Goal: Task Accomplishment & Management: Manage account settings

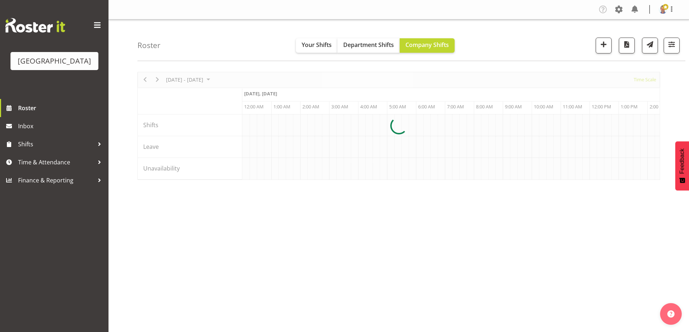
scroll to position [0, 2777]
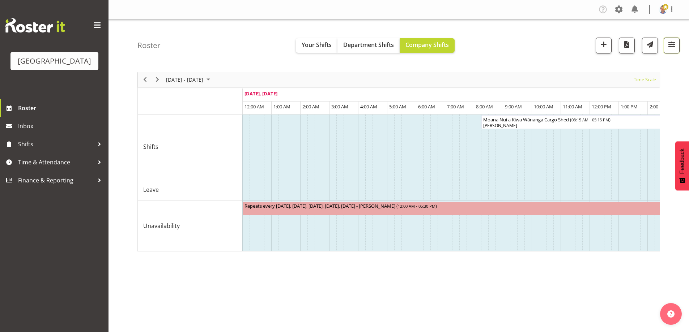
drag, startPoint x: 670, startPoint y: 50, endPoint x: 663, endPoint y: 57, distance: 10.0
click at [670, 50] on button "button" at bounding box center [672, 46] width 16 height 16
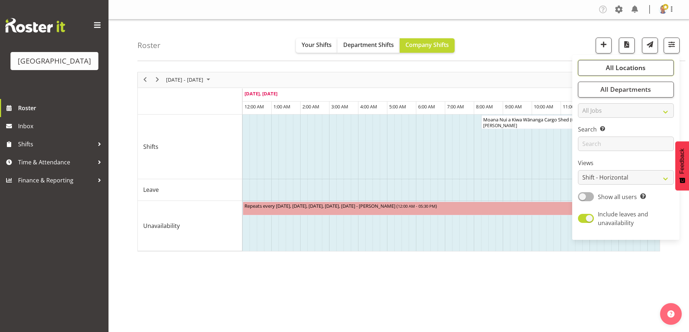
click at [630, 70] on span "All Locations" at bounding box center [626, 67] width 40 height 9
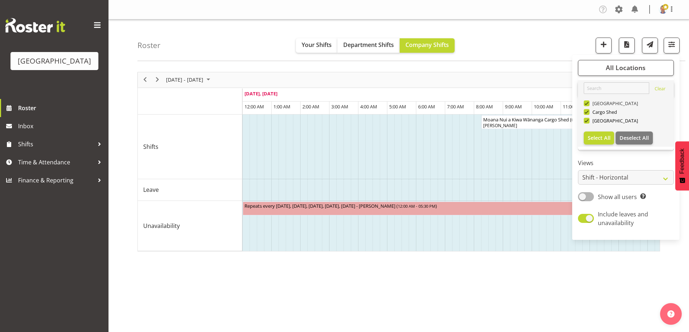
click at [589, 102] on span at bounding box center [587, 104] width 6 height 6
click at [588, 102] on input "[GEOGRAPHIC_DATA]" at bounding box center [586, 103] width 5 height 5
checkbox input "false"
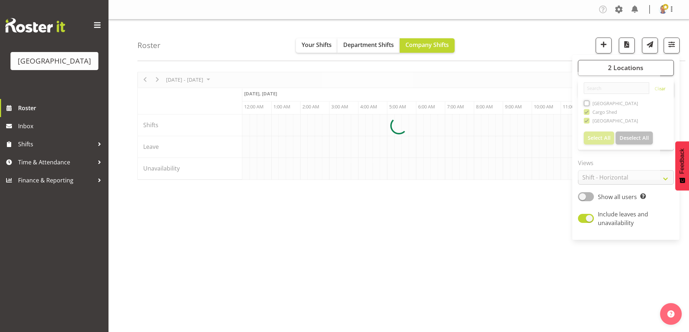
scroll to position [0, 2777]
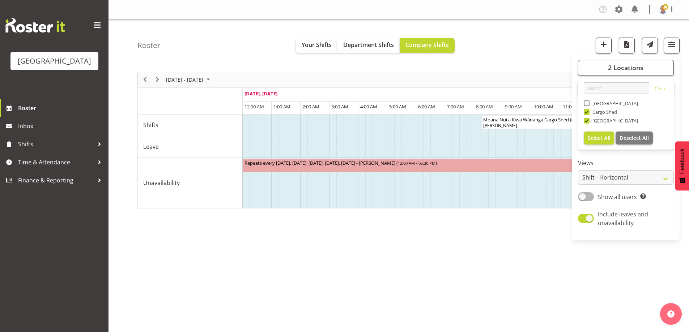
click at [587, 111] on span at bounding box center [587, 112] width 6 height 6
click at [587, 111] on input "Cargo Shed" at bounding box center [586, 112] width 5 height 5
checkbox input "false"
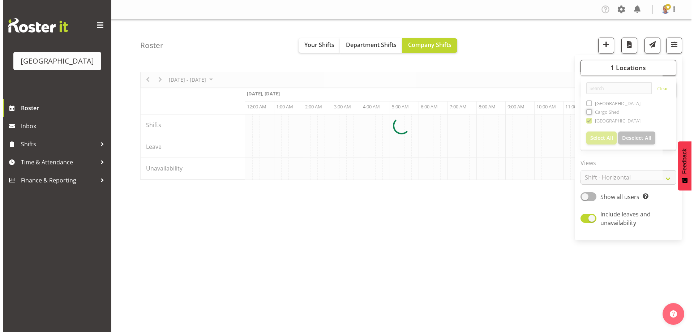
scroll to position [0, 2777]
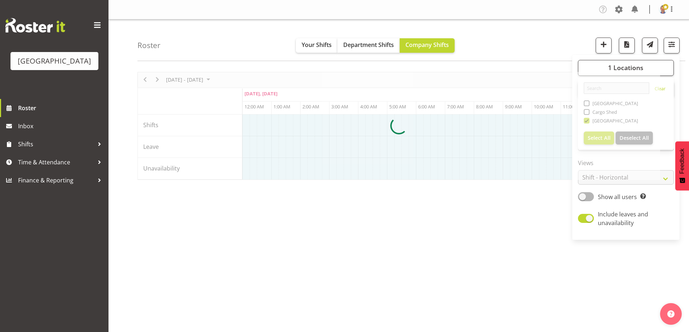
click at [560, 250] on div "[DATE] - [DATE] [DATE] Timeline Day Timeline Week Timeline Fortnight Timeline M…" at bounding box center [412, 211] width 551 height 289
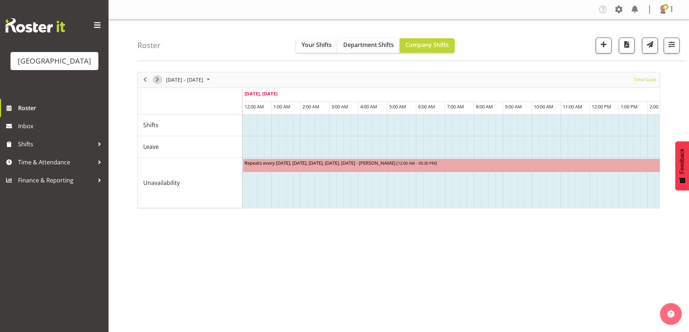
click at [158, 78] on span "Next" at bounding box center [157, 79] width 9 height 9
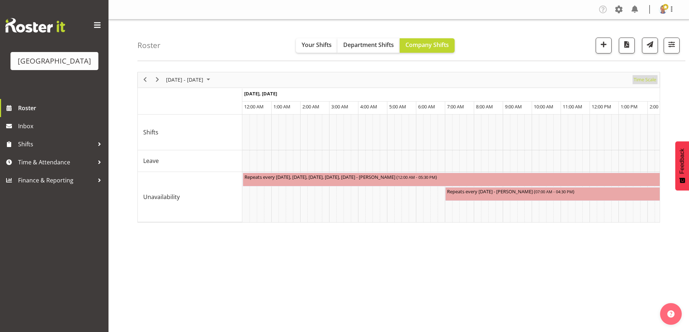
click at [643, 80] on span "Time Scale" at bounding box center [645, 79] width 24 height 9
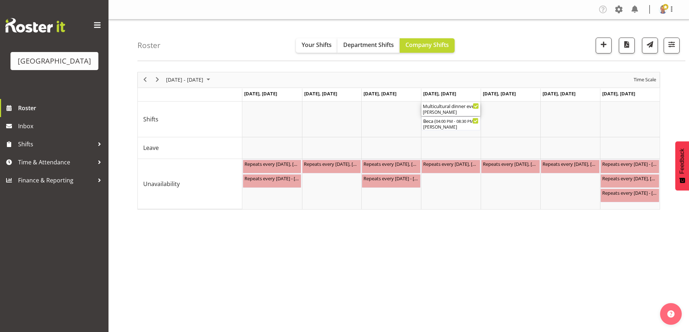
click at [439, 111] on div "[PERSON_NAME]" at bounding box center [451, 112] width 56 height 7
click at [0, 0] on div at bounding box center [0, 0] width 0 height 0
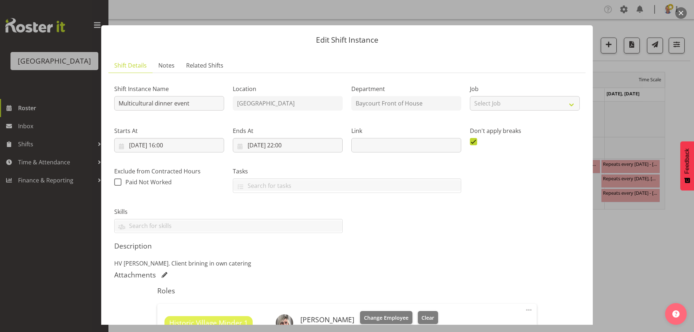
click at [51, 222] on div at bounding box center [347, 166] width 694 height 332
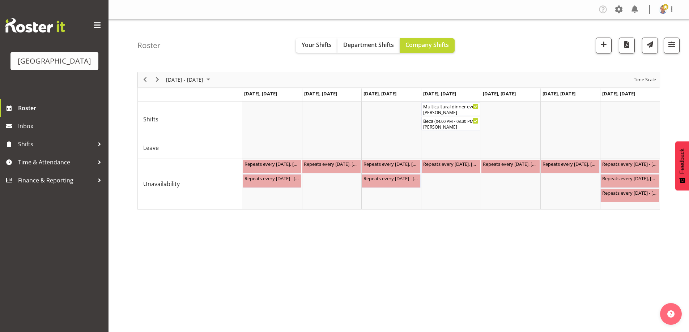
click at [456, 257] on div "[DATE] - [DATE] [DATE] Day Week Fortnight Month calendar Month Agenda Time Scal…" at bounding box center [412, 211] width 551 height 289
click at [438, 122] on span "04:00 PM - 08:30 PM" at bounding box center [454, 121] width 38 height 6
click at [438, 122] on div at bounding box center [398, 141] width 523 height 138
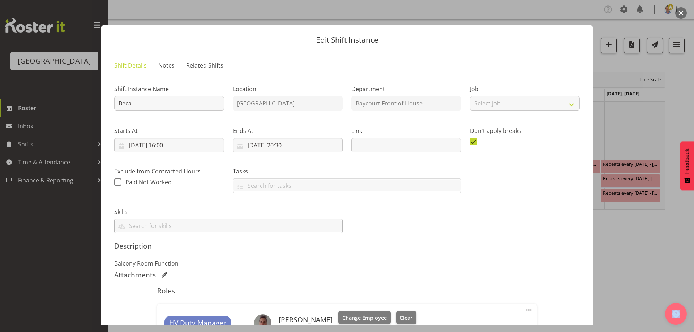
scroll to position [72, 0]
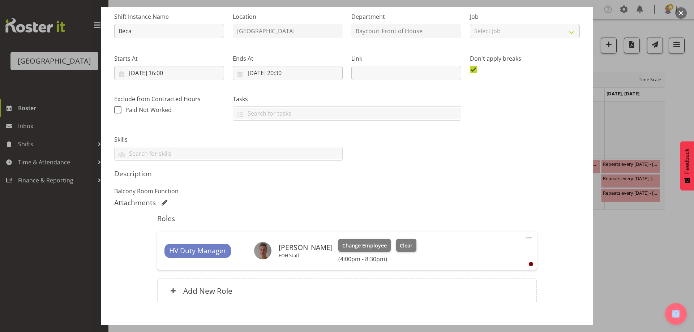
click at [162, 203] on span at bounding box center [165, 203] width 6 height 6
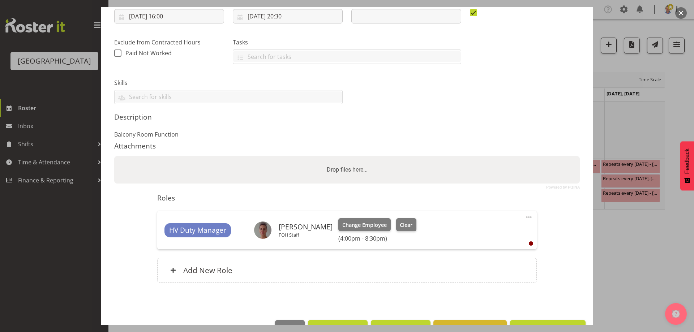
scroll to position [151, 0]
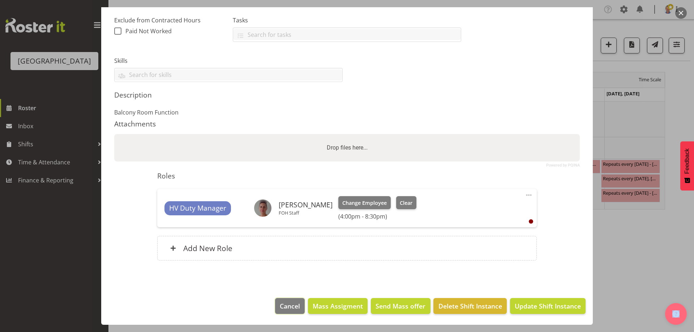
drag, startPoint x: 289, startPoint y: 305, endPoint x: 305, endPoint y: 270, distance: 38.8
click at [289, 305] on span "Cancel" at bounding box center [290, 306] width 20 height 9
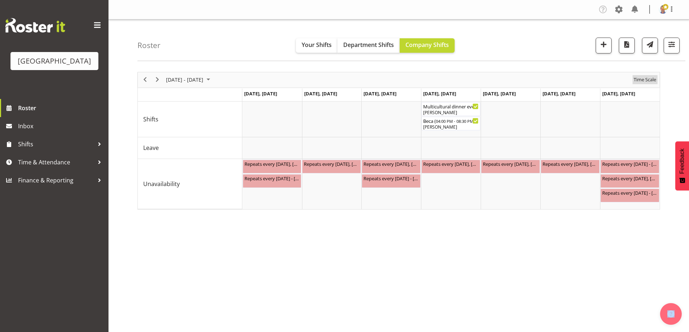
drag, startPoint x: 641, startPoint y: 79, endPoint x: 622, endPoint y: 85, distance: 20.1
click at [641, 79] on span "Time Scale" at bounding box center [645, 79] width 24 height 9
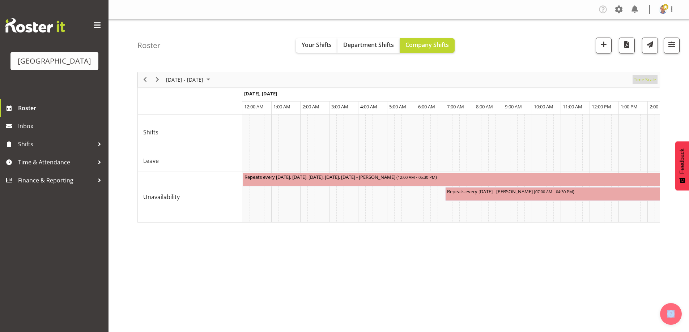
click at [653, 78] on span "Time Scale" at bounding box center [645, 79] width 24 height 9
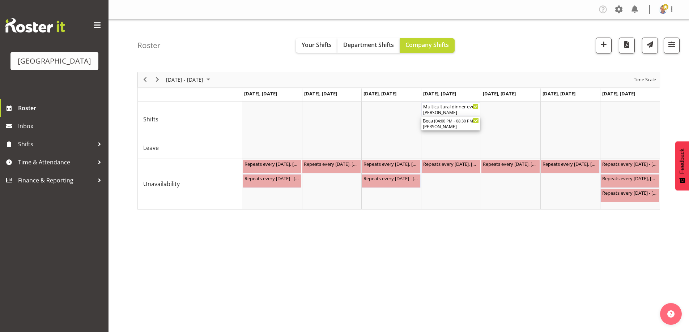
click at [437, 126] on div "[PERSON_NAME]" at bounding box center [451, 127] width 56 height 7
click at [0, 0] on div at bounding box center [0, 0] width 0 height 0
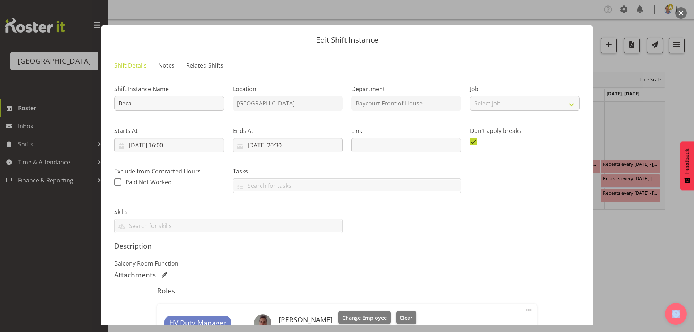
click at [164, 275] on span at bounding box center [165, 275] width 6 height 6
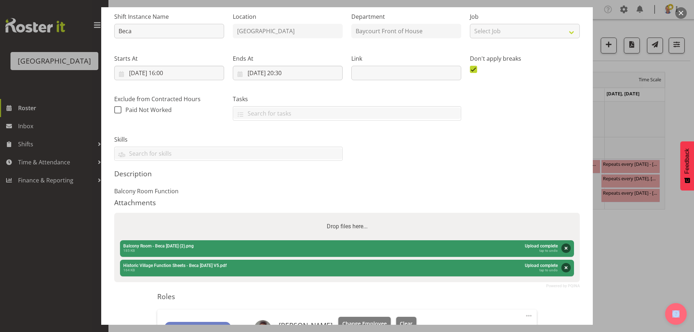
scroll to position [193, 0]
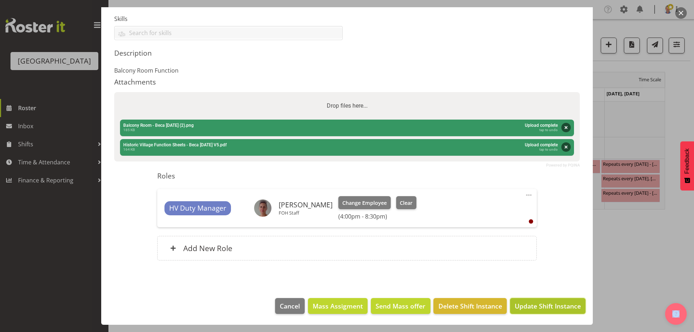
click at [545, 306] on span "Update Shift Instance" at bounding box center [548, 306] width 66 height 9
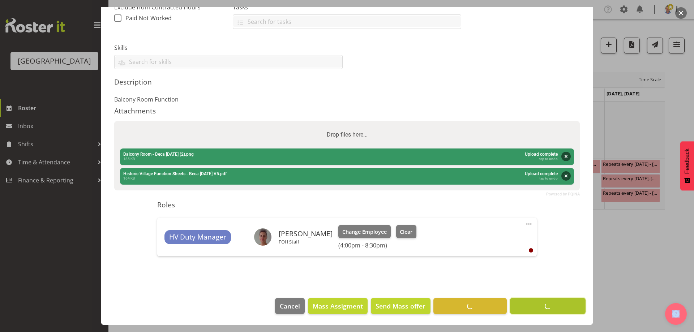
scroll to position [164, 0]
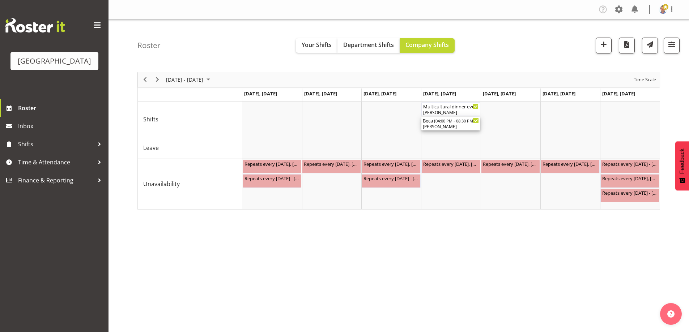
click at [447, 127] on div "[PERSON_NAME]" at bounding box center [451, 127] width 56 height 7
click at [447, 127] on div at bounding box center [398, 141] width 523 height 138
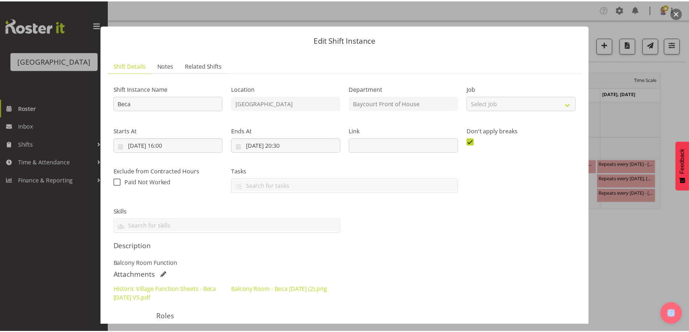
scroll to position [141, 0]
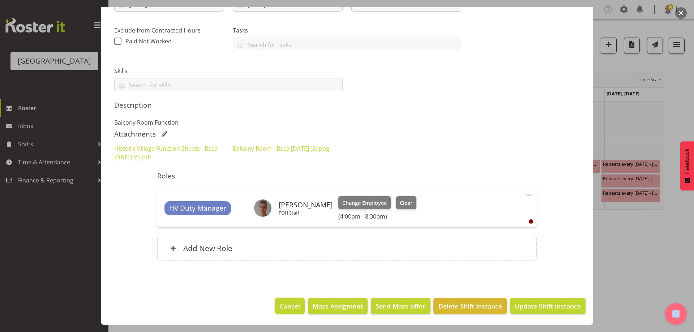
click at [288, 304] on span "Cancel" at bounding box center [290, 306] width 20 height 9
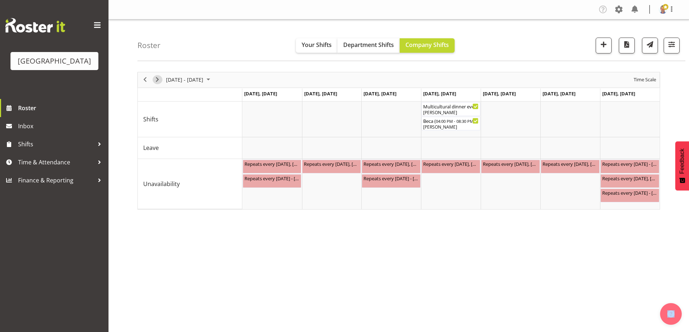
drag, startPoint x: 156, startPoint y: 80, endPoint x: 444, endPoint y: 84, distance: 288.2
click at [157, 80] on span "Next" at bounding box center [157, 79] width 9 height 9
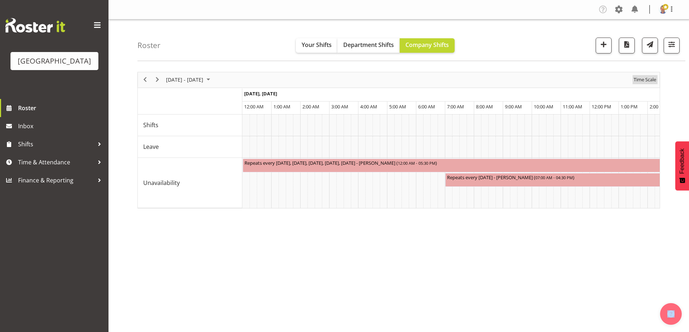
click at [645, 81] on span "Time Scale" at bounding box center [645, 79] width 24 height 9
